Goal: Task Accomplishment & Management: Use online tool/utility

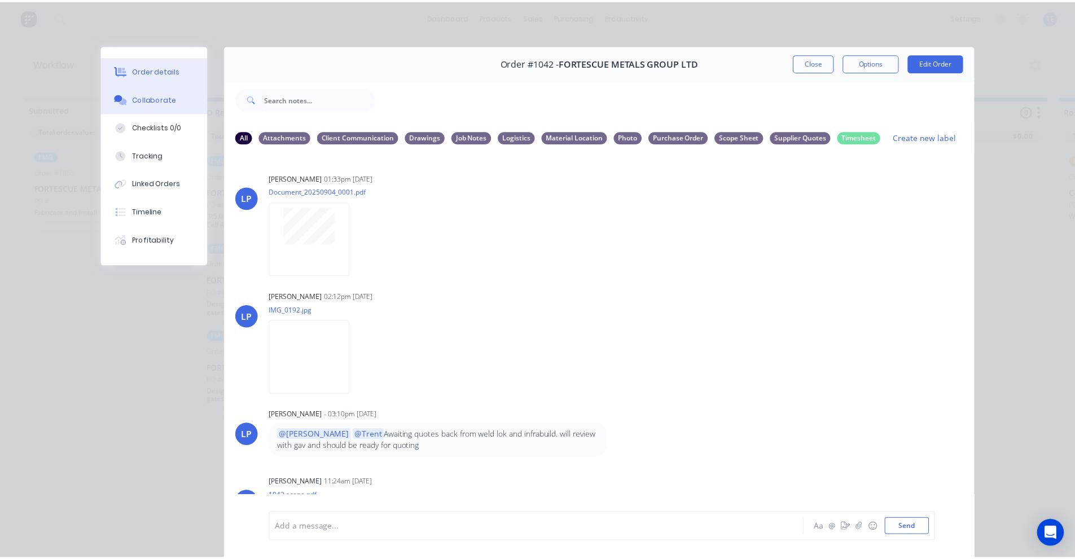
scroll to position [655, 0]
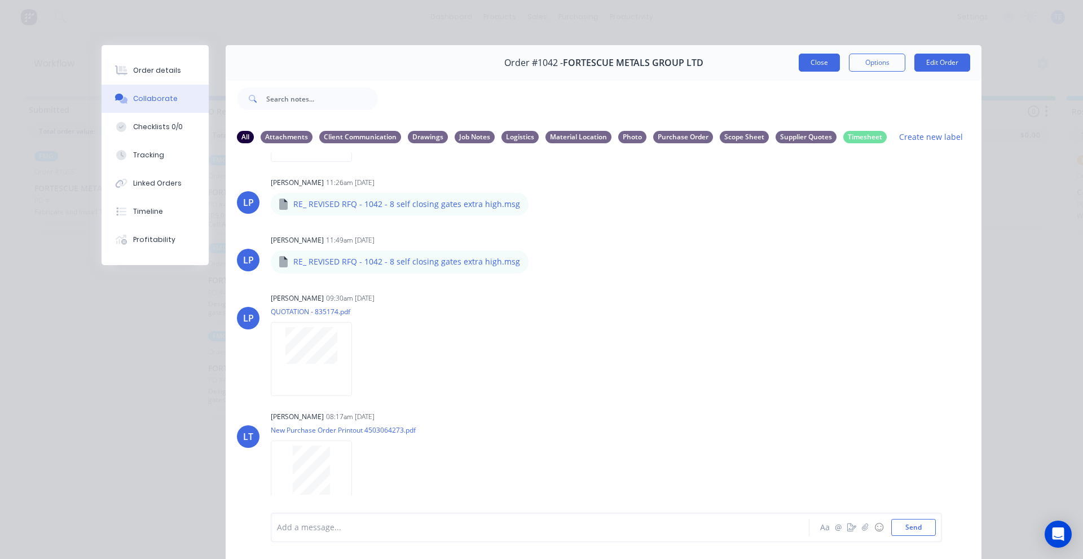
click at [820, 61] on button "Close" at bounding box center [819, 63] width 41 height 18
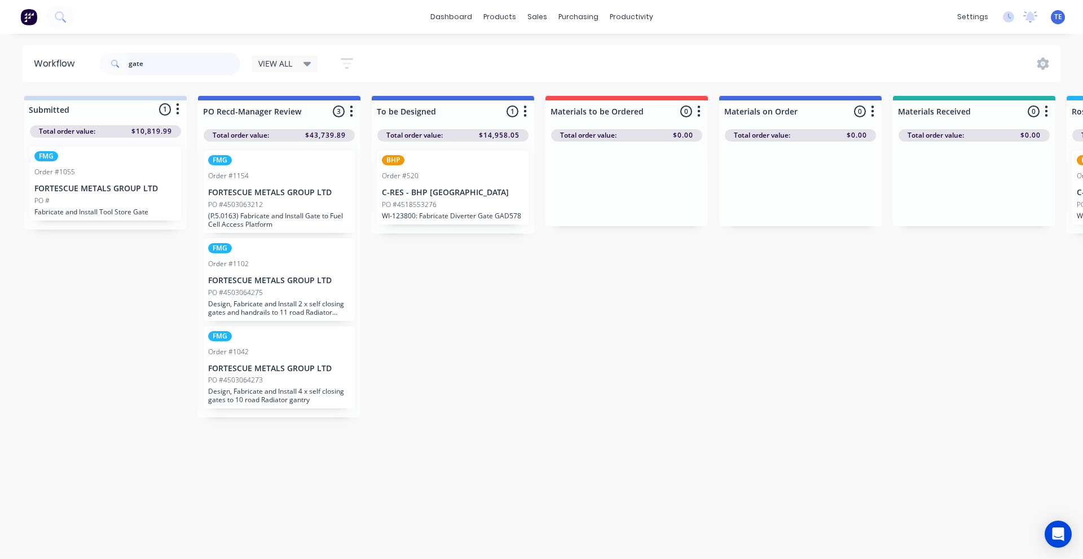
drag, startPoint x: 200, startPoint y: 62, endPoint x: 71, endPoint y: 65, distance: 129.2
click at [71, 65] on header "Workflow gate VIEW ALL Save new view None edit VIEW ALL (Default) edit Labour O…" at bounding box center [542, 63] width 1039 height 37
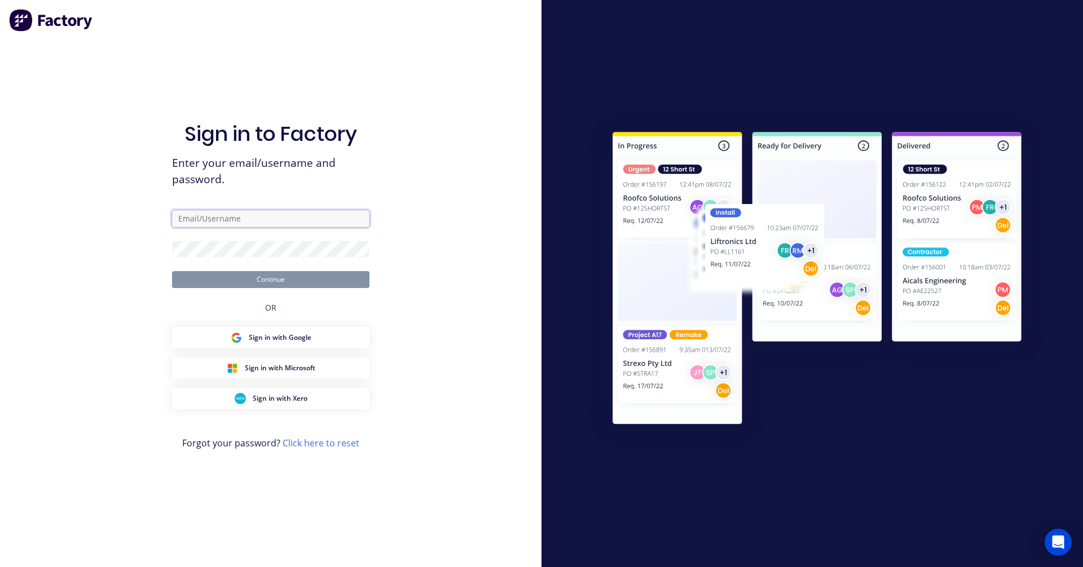
type input "[EMAIL_ADDRESS][PERSON_NAME][DOMAIN_NAME]"
click at [252, 279] on button "Continue" at bounding box center [270, 279] width 197 height 17
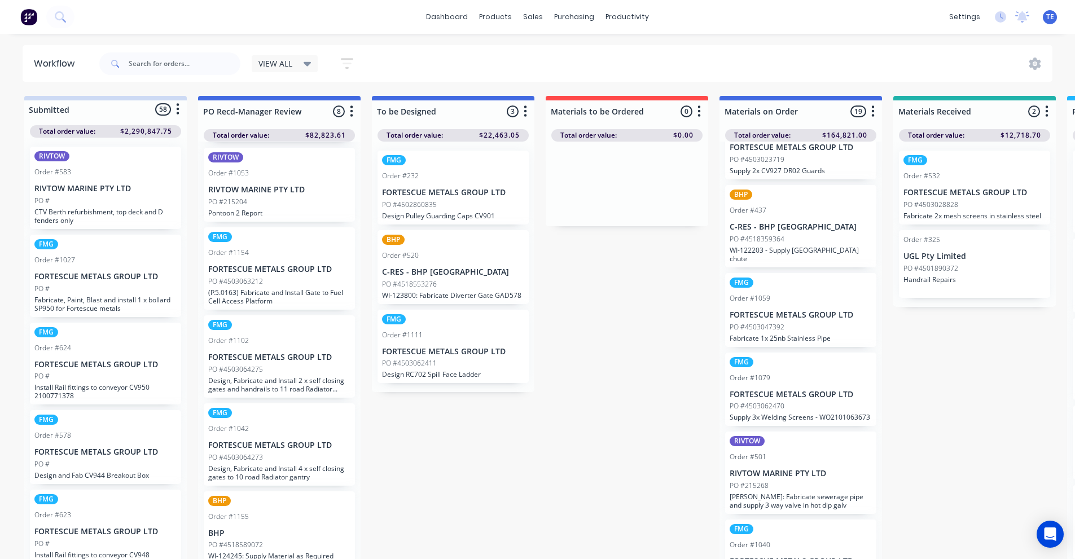
scroll to position [373, 0]
click at [801, 308] on p "FORTESCUE METALS GROUP LTD" at bounding box center [800, 313] width 142 height 10
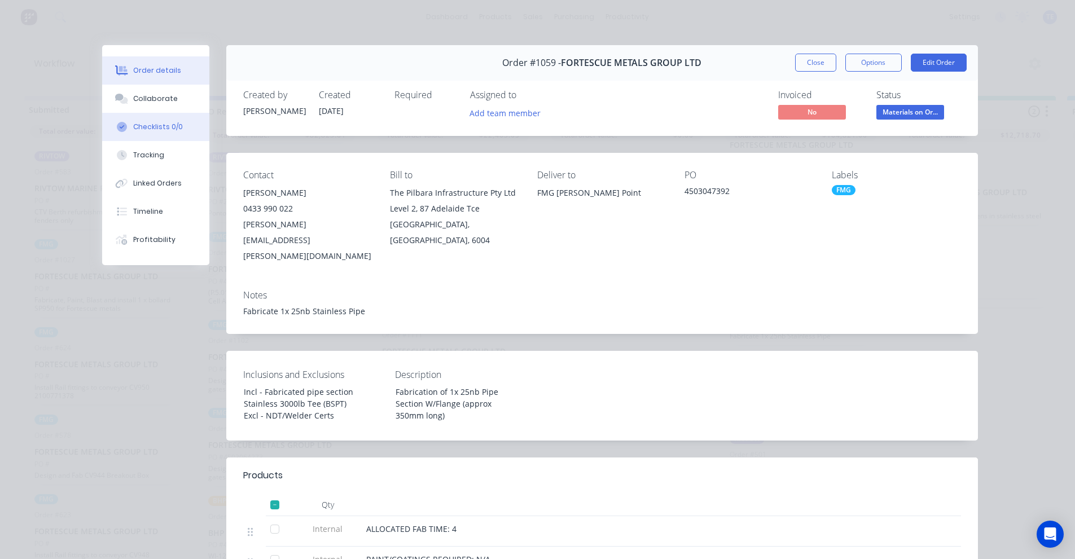
click at [147, 132] on button "Checklists 0/0" at bounding box center [155, 127] width 107 height 28
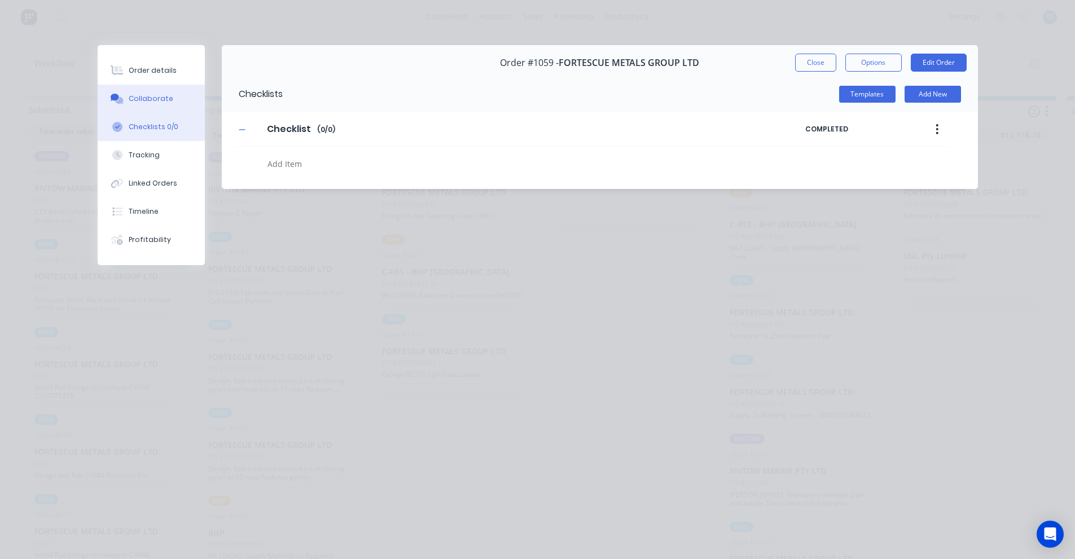
click at [155, 103] on div "Collaborate" at bounding box center [151, 99] width 45 height 10
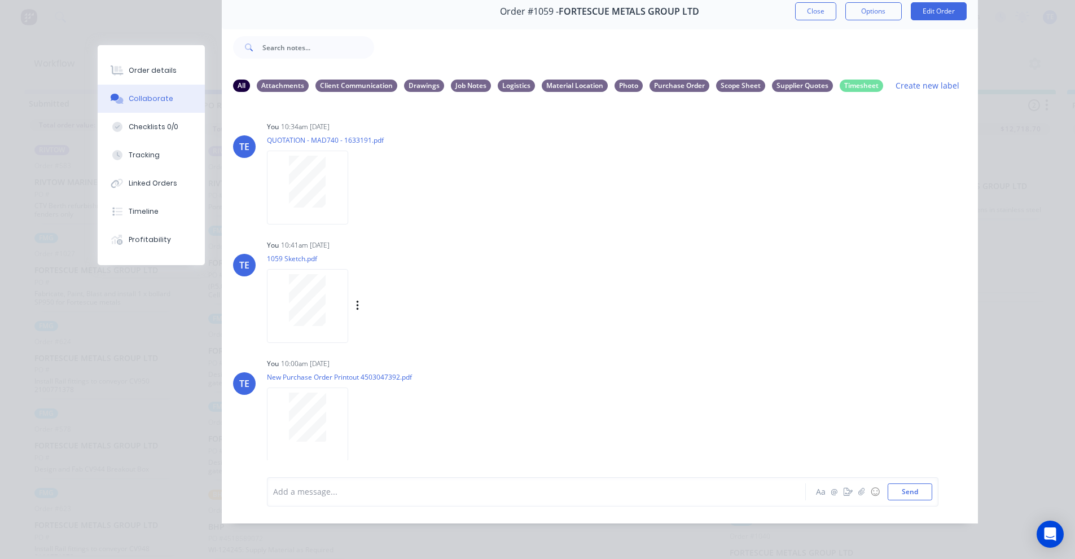
scroll to position [15, 0]
